Goal: Information Seeking & Learning: Learn about a topic

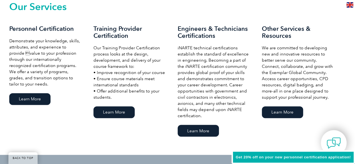
scroll to position [422, 0]
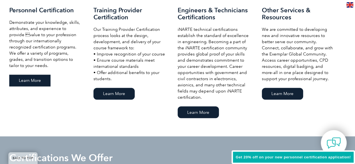
click at [34, 83] on link "Learn More" at bounding box center [29, 81] width 41 height 12
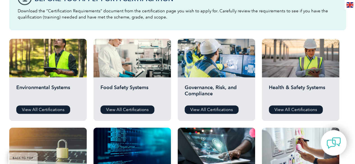
scroll to position [197, 0]
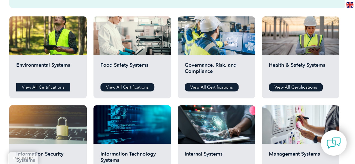
click at [35, 90] on link "View All Certifications" at bounding box center [43, 87] width 54 height 8
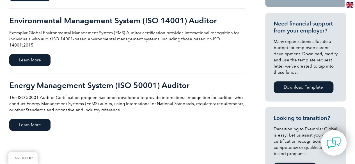
scroll to position [112, 0]
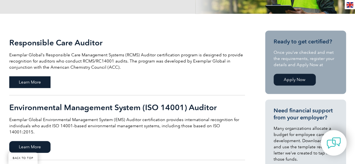
click at [42, 82] on span "Learn More" at bounding box center [29, 82] width 41 height 12
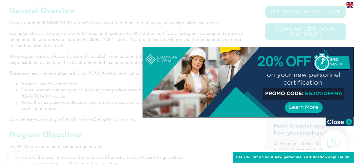
scroll to position [141, 0]
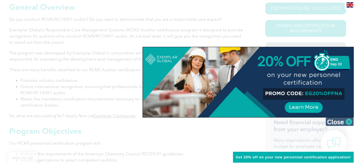
click at [351, 121] on img at bounding box center [340, 122] width 28 height 8
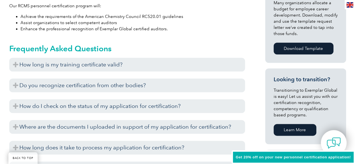
scroll to position [281, 0]
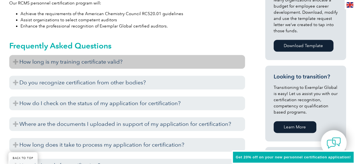
click at [196, 67] on h3 "How long is my training certificate valid?" at bounding box center [127, 62] width 236 height 14
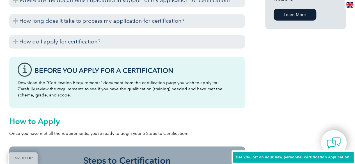
scroll to position [478, 0]
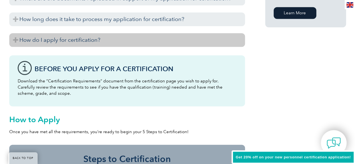
click at [151, 45] on h3 "How do I apply for certification?" at bounding box center [127, 40] width 236 height 14
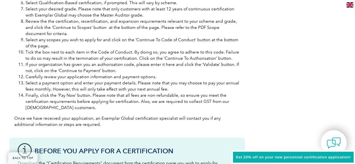
scroll to position [703, 0]
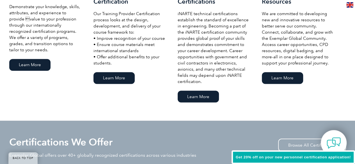
scroll to position [443, 0]
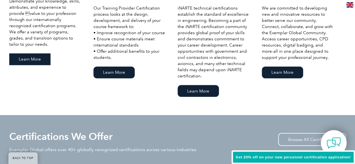
click at [35, 61] on link "Learn More" at bounding box center [29, 59] width 41 height 12
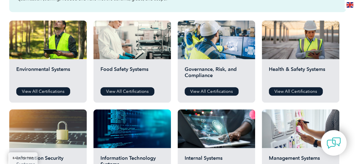
scroll to position [197, 0]
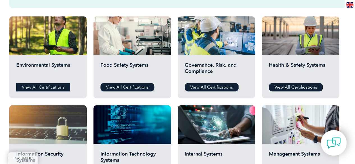
click at [43, 89] on link "View All Certifications" at bounding box center [43, 87] width 54 height 8
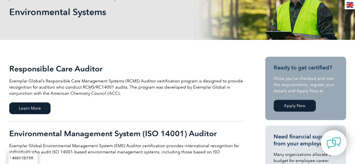
scroll to position [56, 0]
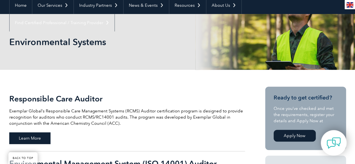
click at [42, 135] on span "Learn More" at bounding box center [29, 139] width 41 height 12
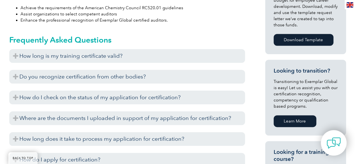
scroll to position [298, 0]
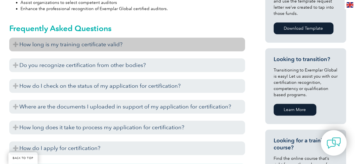
click at [74, 47] on h3 "How long is my training certificate valid?" at bounding box center [127, 45] width 236 height 14
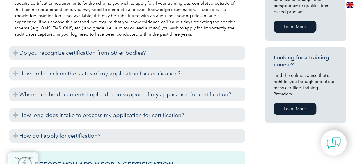
scroll to position [383, 0]
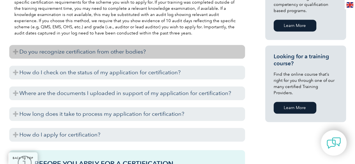
click at [69, 56] on h3 "Do you recognize certification from other bodies?" at bounding box center [127, 52] width 236 height 14
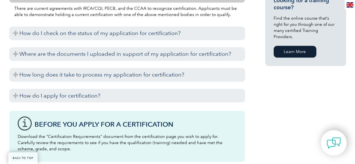
scroll to position [467, 0]
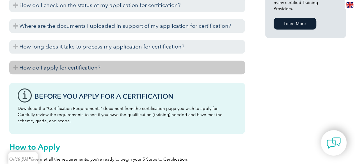
click at [62, 70] on h3 "How do I apply for certification?" at bounding box center [127, 68] width 236 height 14
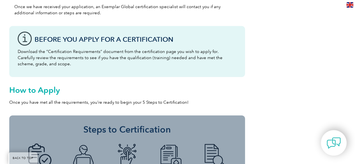
scroll to position [832, 0]
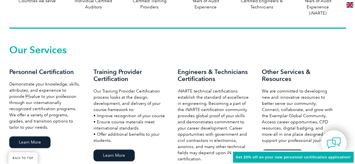
scroll to position [417, 0]
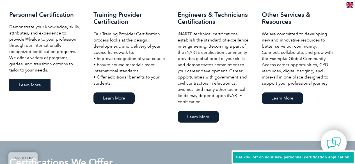
click at [25, 86] on link "Learn More" at bounding box center [29, 85] width 41 height 12
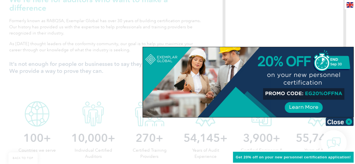
scroll to position [164, 0]
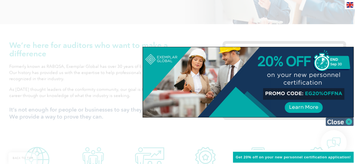
click at [350, 123] on img at bounding box center [340, 122] width 28 height 8
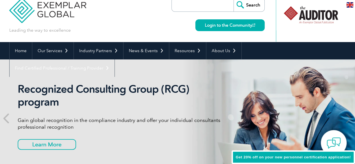
scroll to position [0, 0]
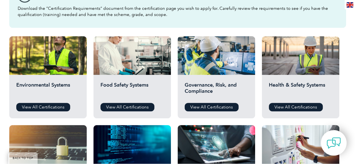
scroll to position [197, 0]
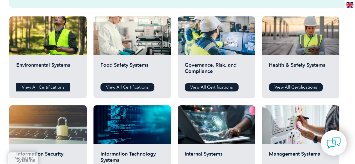
click at [44, 86] on link "View All Certifications" at bounding box center [43, 87] width 54 height 8
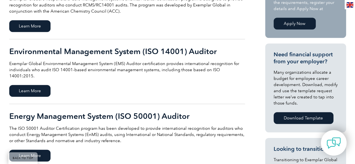
scroll to position [112, 0]
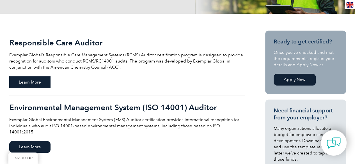
click at [31, 81] on span "Learn More" at bounding box center [29, 82] width 41 height 12
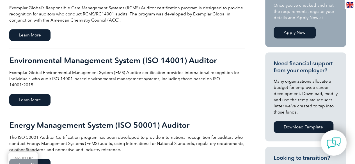
scroll to position [169, 0]
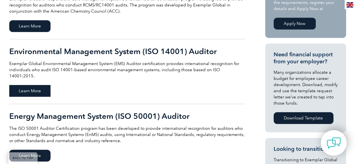
click at [32, 87] on span "Learn More" at bounding box center [29, 91] width 41 height 12
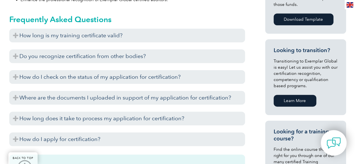
scroll to position [298, 0]
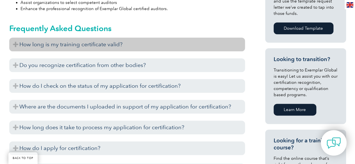
click at [66, 44] on h3 "How long is my training certificate valid?" at bounding box center [127, 45] width 236 height 14
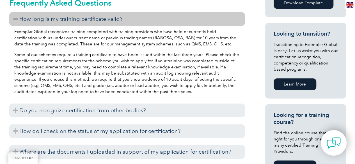
scroll to position [355, 0]
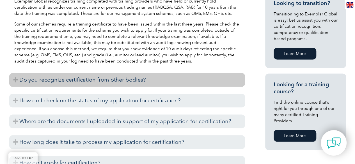
click at [68, 79] on h3 "Do you recognize certification from other bodies?" at bounding box center [127, 80] width 236 height 14
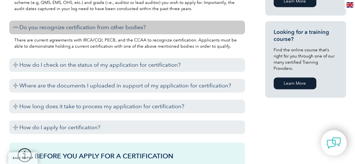
scroll to position [411, 0]
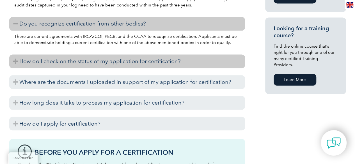
click at [70, 64] on h3 "How do I check on the status of my application for certification?" at bounding box center [127, 62] width 236 height 14
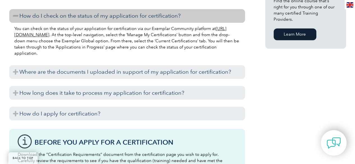
scroll to position [467, 0]
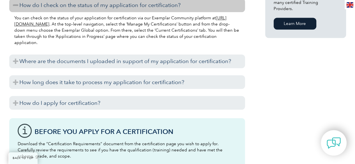
click at [70, 64] on h3 "Where are the documents I uploaded in support of my application for certificati…" at bounding box center [127, 62] width 236 height 14
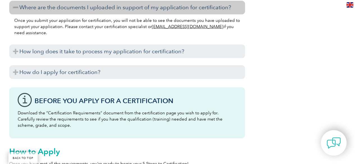
scroll to position [551, 0]
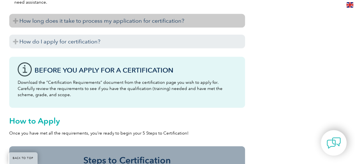
click at [74, 17] on h3 "How long does it take to process my application for certification?" at bounding box center [127, 21] width 236 height 14
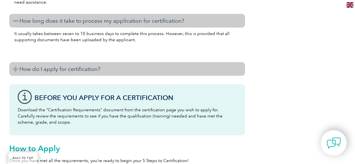
click at [70, 71] on h3 "How do I apply for certification?" at bounding box center [127, 69] width 236 height 14
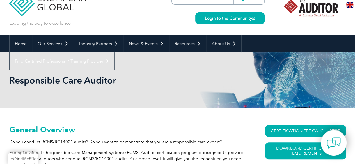
scroll to position [17, 0]
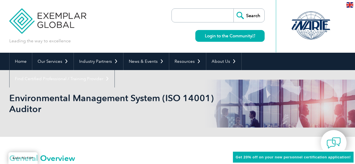
scroll to position [130, 0]
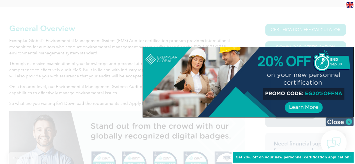
click at [337, 118] on img at bounding box center [340, 122] width 28 height 8
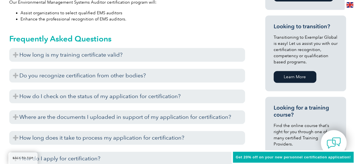
scroll to position [355, 0]
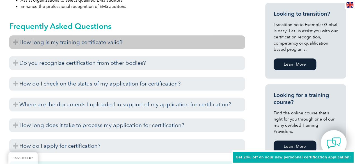
click at [101, 38] on h3 "How long is my training certificate valid?" at bounding box center [127, 42] width 236 height 14
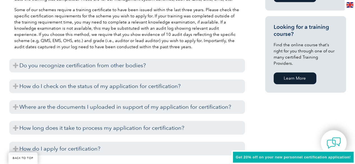
scroll to position [439, 0]
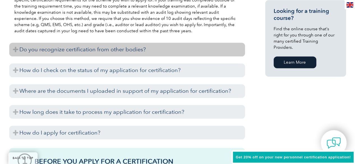
click at [90, 52] on h3 "Do you recognize certification from other bodies?" at bounding box center [127, 50] width 236 height 14
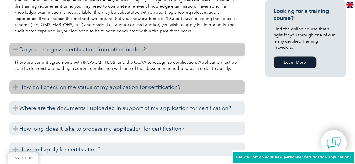
click at [92, 89] on h3 "How do I check on the status of my application for certification?" at bounding box center [127, 87] width 236 height 14
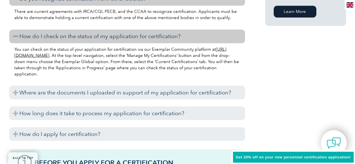
scroll to position [495, 0]
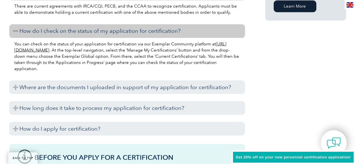
click at [92, 89] on h3 "Where are the documents I uploaded in support of my application for certificati…" at bounding box center [127, 87] width 236 height 14
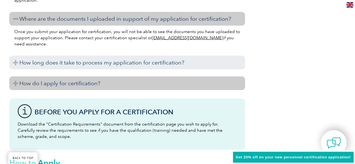
scroll to position [580, 0]
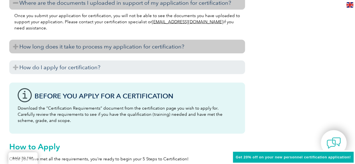
click at [91, 50] on h3 "How long does it take to process my application for certification?" at bounding box center [127, 47] width 236 height 14
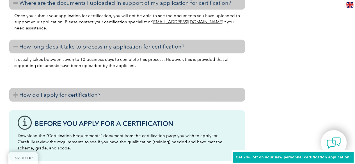
click at [90, 93] on h3 "How do I apply for certification?" at bounding box center [127, 95] width 236 height 14
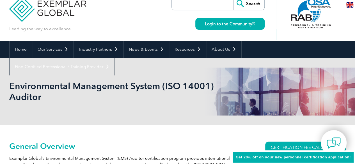
scroll to position [0, 0]
